Goal: Task Accomplishment & Management: Manage account settings

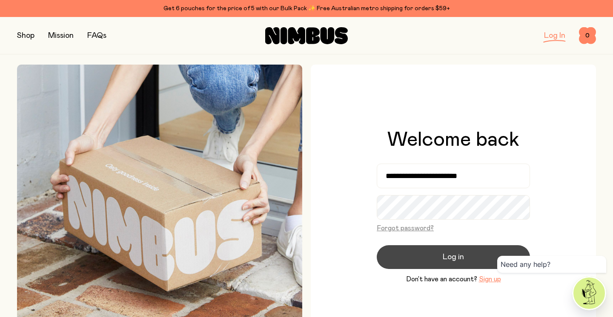
click at [445, 256] on span "Log in" at bounding box center [452, 257] width 21 height 12
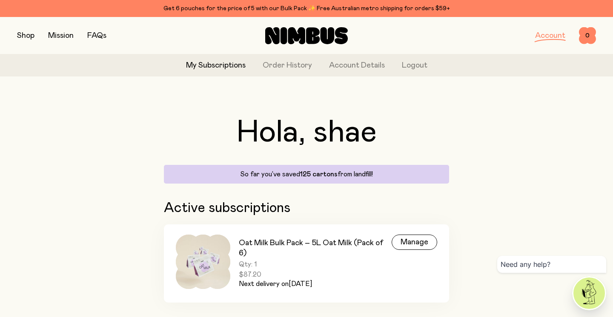
scroll to position [20, 0]
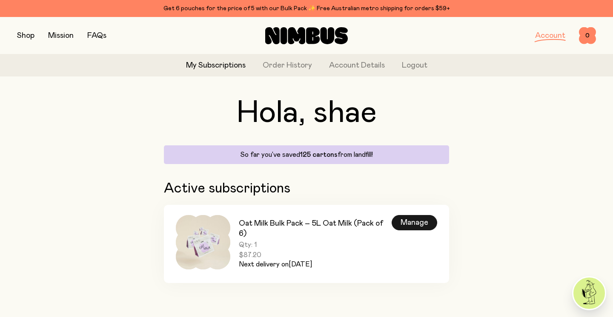
click at [407, 223] on div "Manage" at bounding box center [414, 222] width 46 height 15
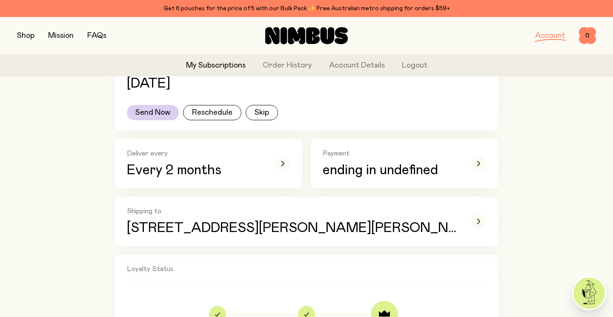
scroll to position [196, 0]
click at [283, 163] on icon "button" at bounding box center [282, 164] width 3 height 5
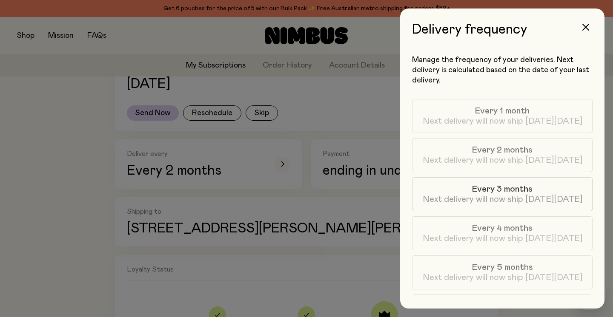
click at [494, 202] on span "Next delivery will now ship [DATE][DATE]" at bounding box center [502, 199] width 160 height 10
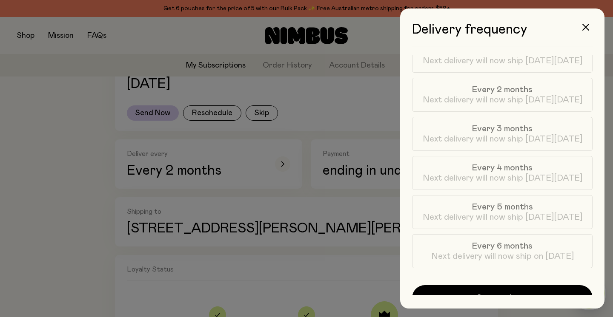
scroll to position [76, 0]
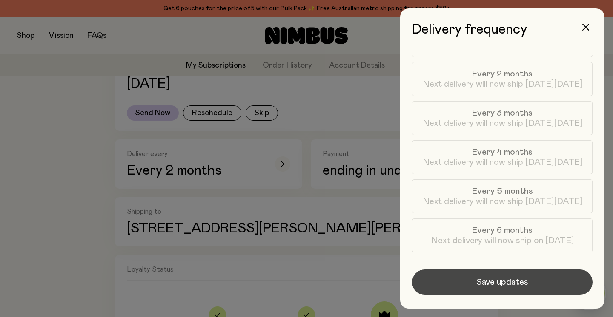
click at [498, 284] on span "Save updates" at bounding box center [502, 283] width 52 height 12
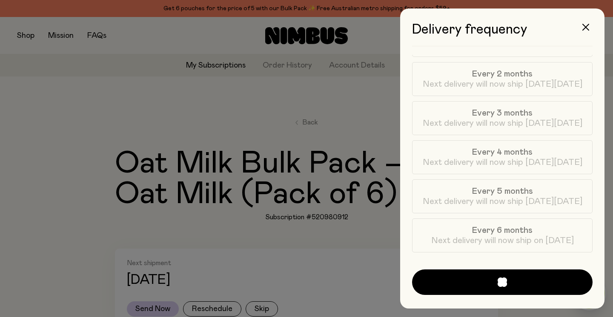
scroll to position [196, 0]
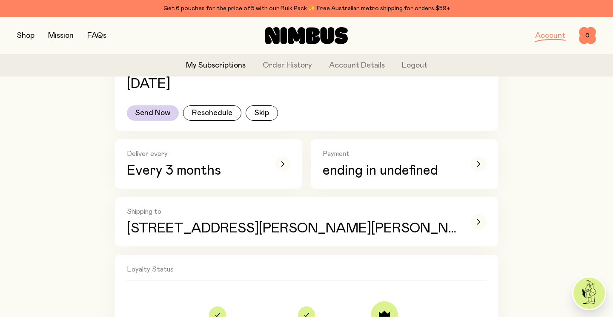
click at [95, 36] on link "FAQs" at bounding box center [96, 36] width 19 height 8
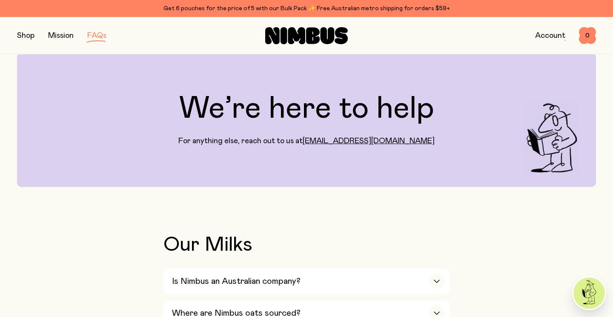
scroll to position [24, 0]
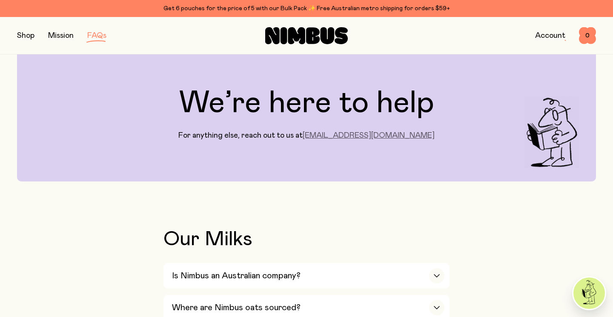
click at [372, 134] on link "[EMAIL_ADDRESS][DOMAIN_NAME]" at bounding box center [369, 136] width 132 height 8
drag, startPoint x: 410, startPoint y: 136, endPoint x: 331, endPoint y: 136, distance: 78.7
click at [331, 136] on div "We’re here to help For anything else, reach out to us at [EMAIL_ADDRESS][DOMAIN…" at bounding box center [306, 114] width 579 height 134
click at [548, 32] on link "Account" at bounding box center [550, 36] width 30 height 8
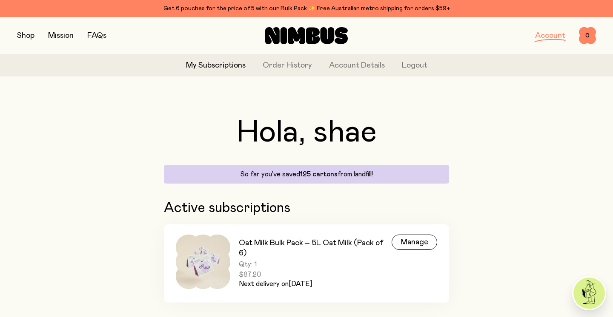
scroll to position [20, 0]
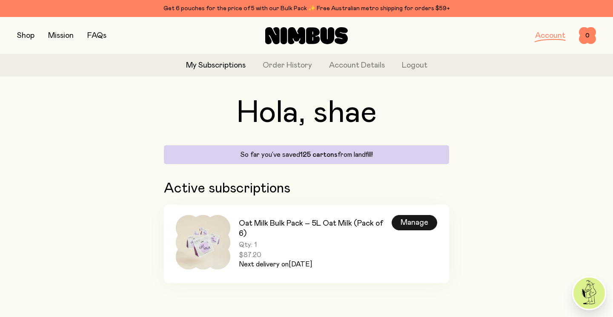
click at [416, 220] on div "Manage" at bounding box center [414, 222] width 46 height 15
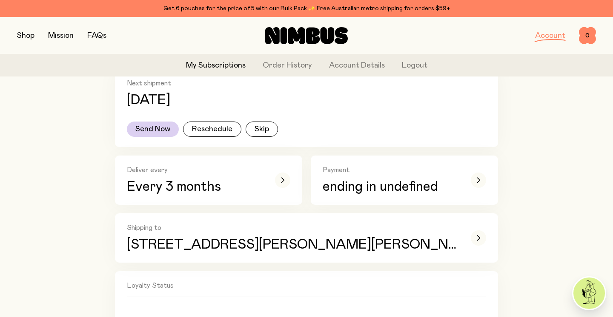
scroll to position [180, 0]
click at [282, 181] on icon "button" at bounding box center [282, 180] width 3 height 5
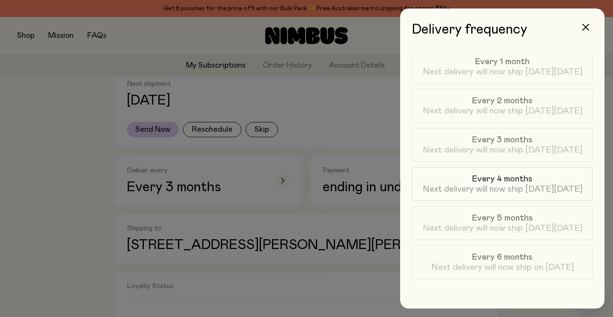
scroll to position [51, 0]
click at [491, 217] on span "Every 5 months" at bounding box center [502, 216] width 61 height 10
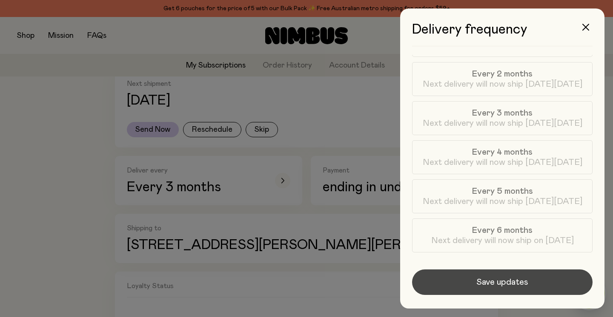
click at [505, 280] on span "Save updates" at bounding box center [502, 283] width 52 height 12
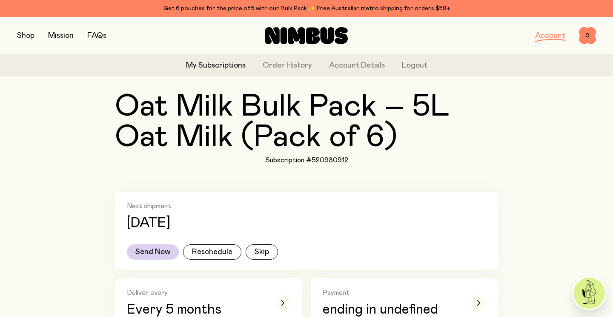
scroll to position [0, 0]
